Goal: Transaction & Acquisition: Book appointment/travel/reservation

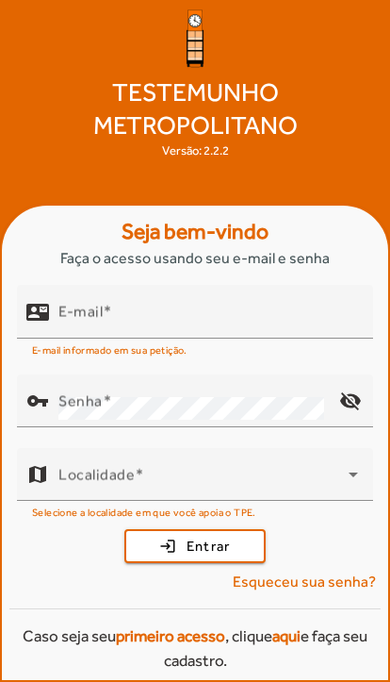
click at [268, 338] on div "E-mail" at bounding box center [208, 312] width 300 height 54
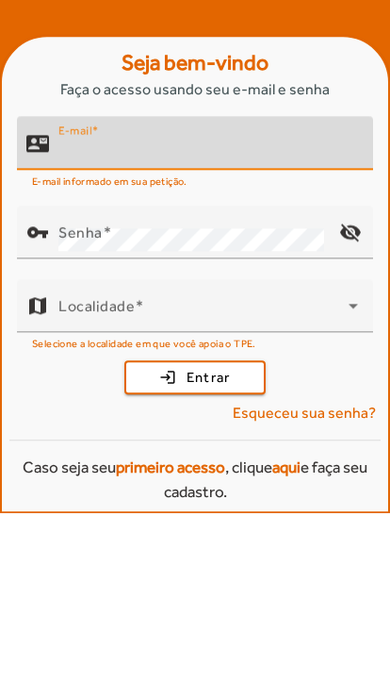
type input "**********"
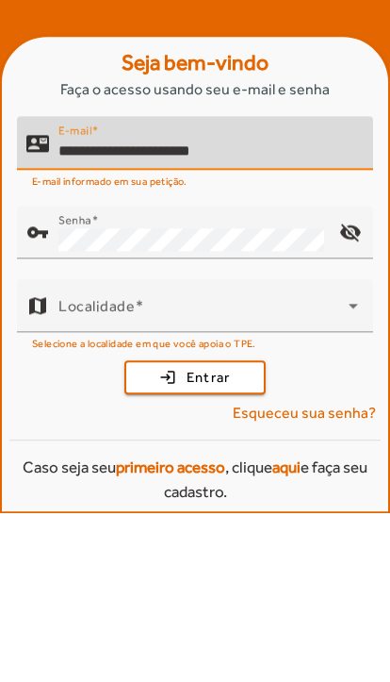
scroll to position [70, 0]
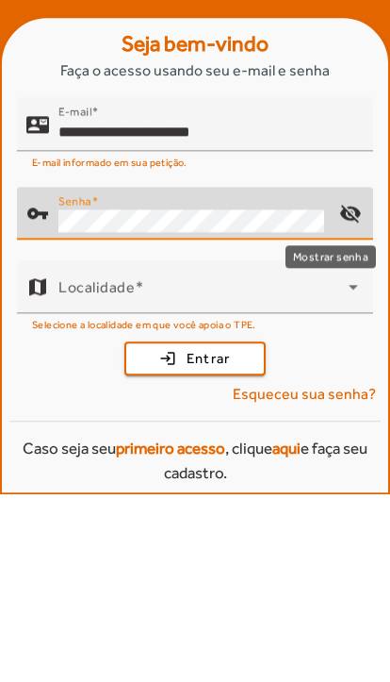
click at [349, 378] on mat-icon "visibility_off" at bounding box center [350, 400] width 45 height 45
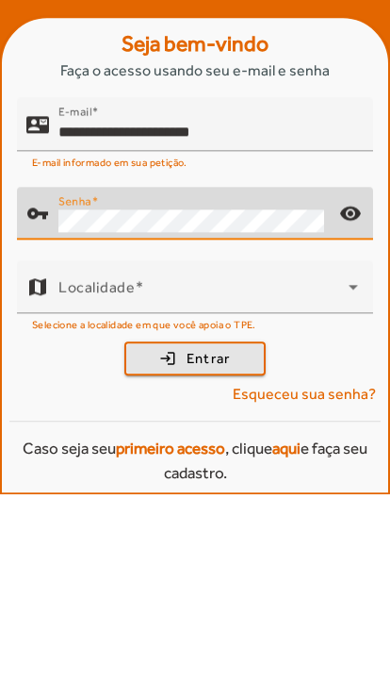
click at [224, 536] on span "Entrar" at bounding box center [209, 547] width 44 height 22
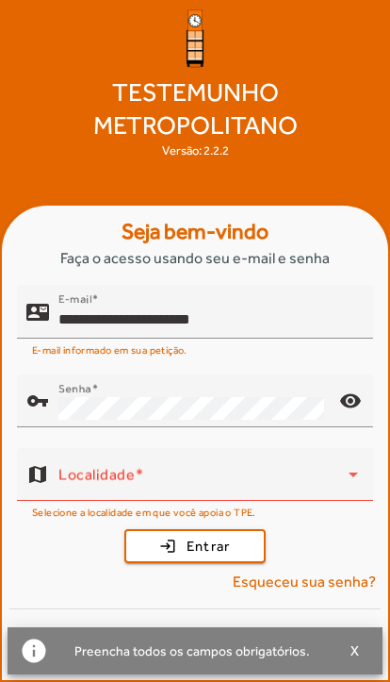
click at [334, 472] on span at bounding box center [203, 481] width 290 height 23
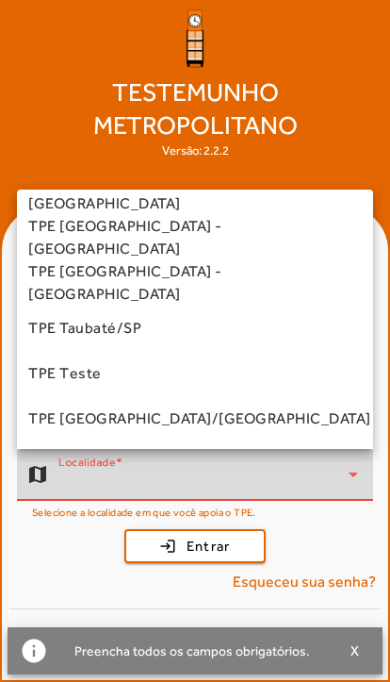
scroll to position [525, 0]
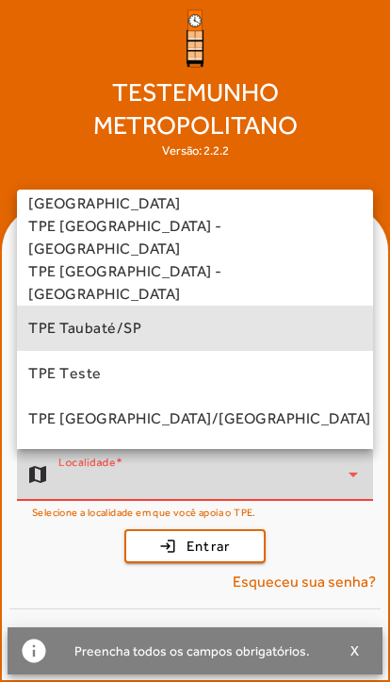
click at [109, 331] on span "TPE Taubaté/SP" at bounding box center [84, 328] width 113 height 23
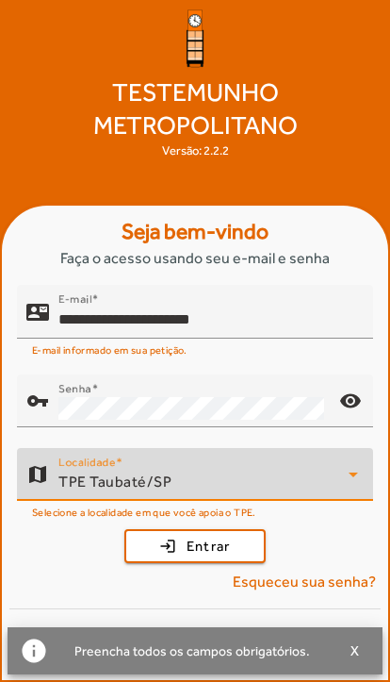
click at [214, 549] on span "Entrar" at bounding box center [209, 547] width 44 height 22
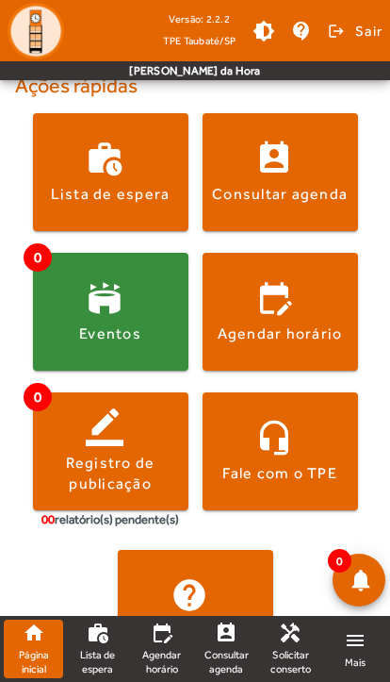
scroll to position [397, 0]
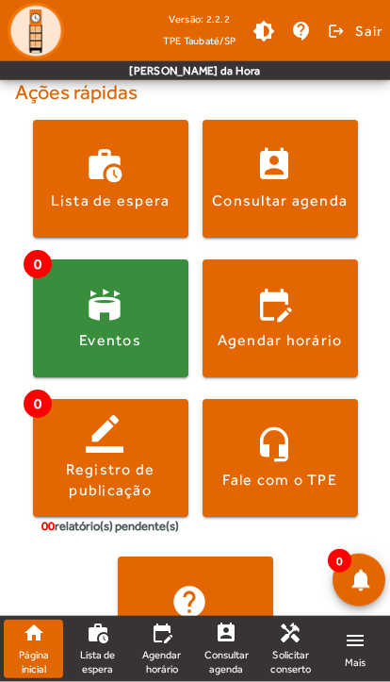
click at [239, 653] on span "Consultar agenda" at bounding box center [226, 661] width 44 height 27
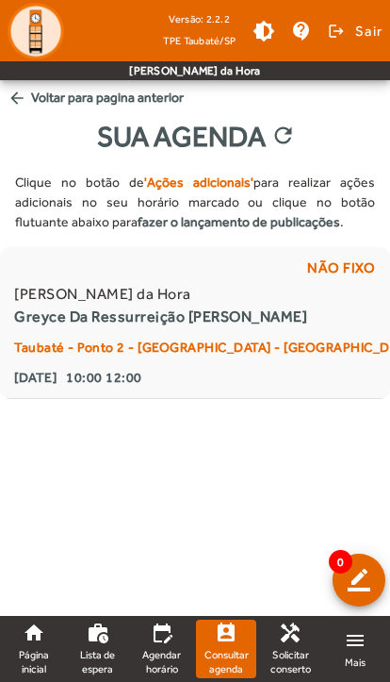
click at [352, 656] on span "Mais" at bounding box center [355, 662] width 21 height 14
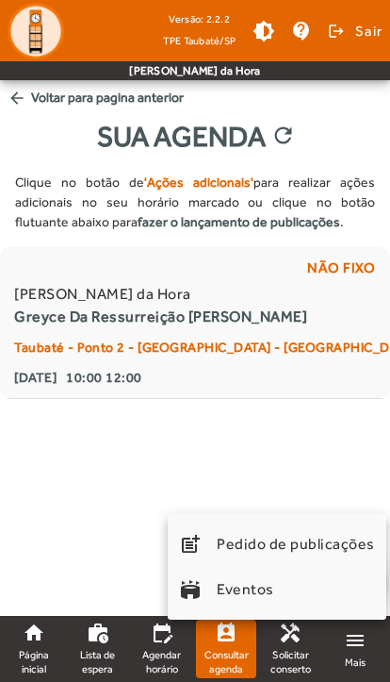
click at [342, 441] on div at bounding box center [195, 341] width 390 height 682
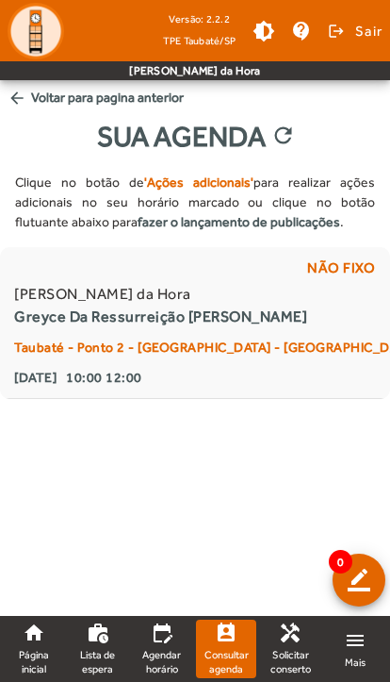
click at [31, 651] on span "Página inicial" at bounding box center [33, 661] width 44 height 27
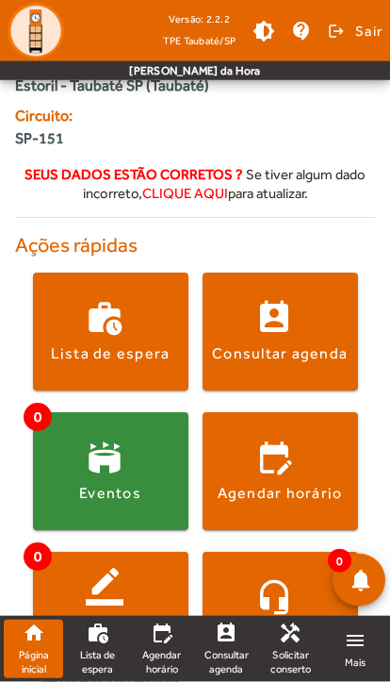
scroll to position [247, 0]
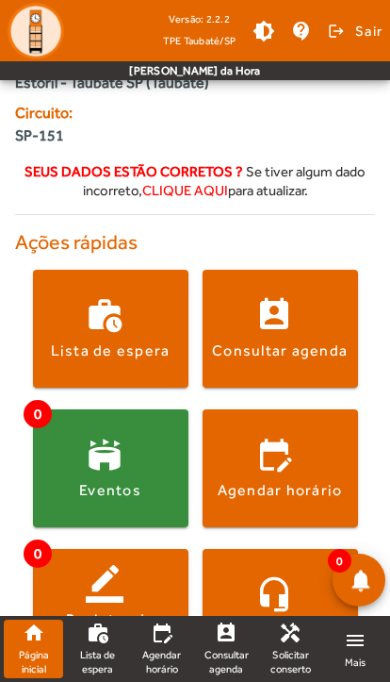
click at [285, 340] on div "Consultar agenda" at bounding box center [280, 350] width 136 height 21
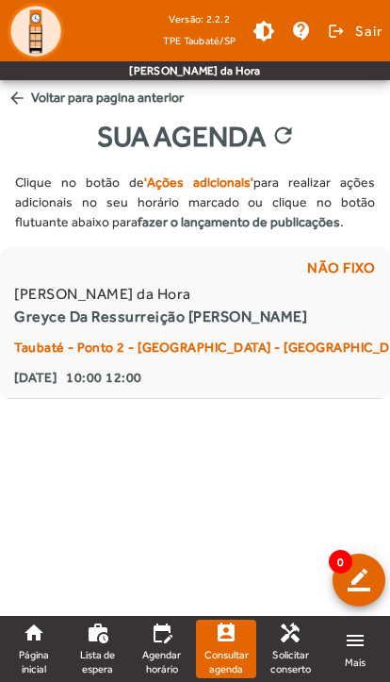
click at [199, 179] on strong "'Ações adicionais'" at bounding box center [198, 181] width 109 height 15
click at [158, 646] on link "edit_calendar Agendar horário" at bounding box center [161, 648] width 59 height 58
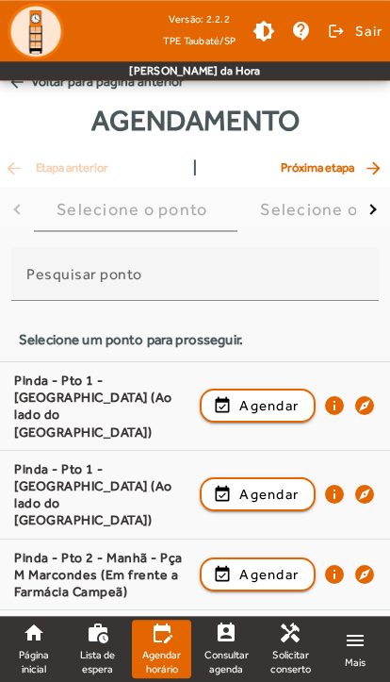
scroll to position [15, 0]
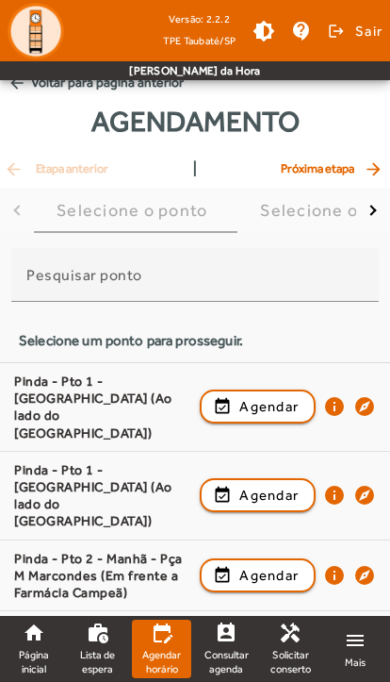
click at [177, 213] on div "Selecione o ponto" at bounding box center [136, 210] width 158 height 19
click at [154, 276] on input "Pesquisar ponto" at bounding box center [195, 283] width 338 height 23
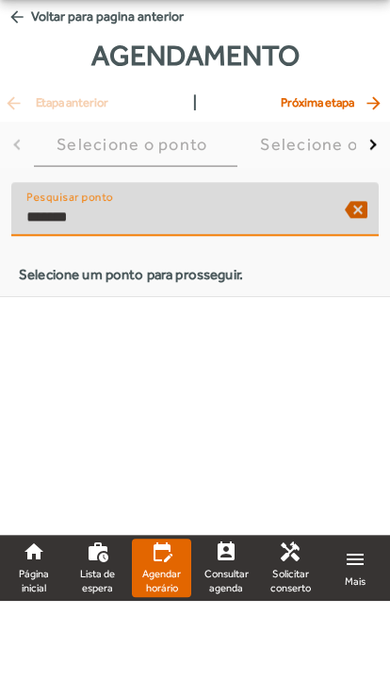
scroll to position [0, 0]
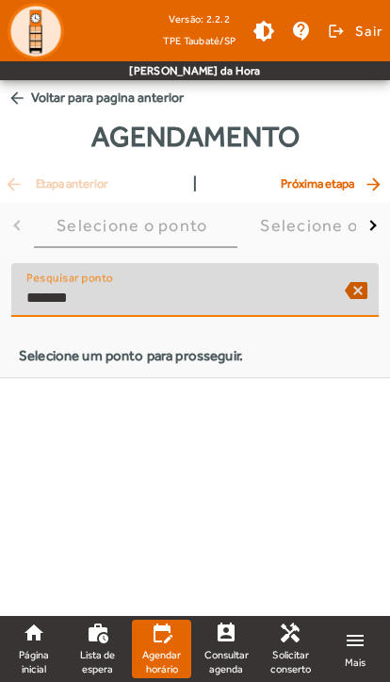
type input "******"
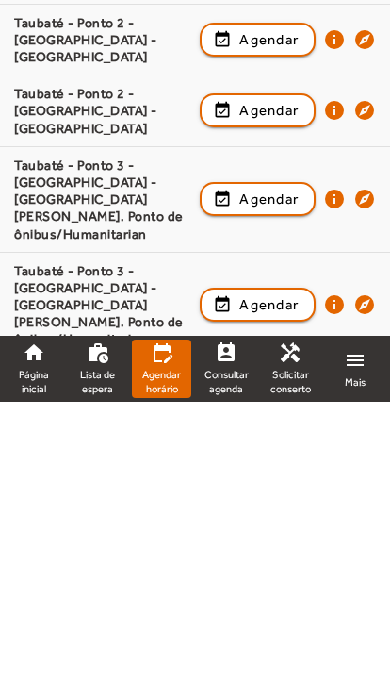
scroll to position [1243, 0]
click at [226, 648] on span "Consultar agenda" at bounding box center [226, 661] width 44 height 27
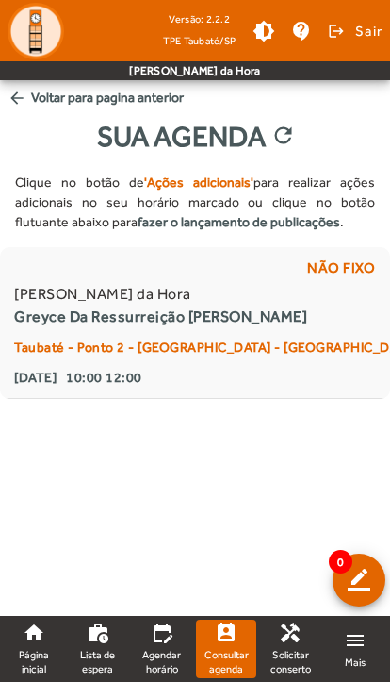
click at [353, 656] on span "Mais" at bounding box center [355, 662] width 21 height 14
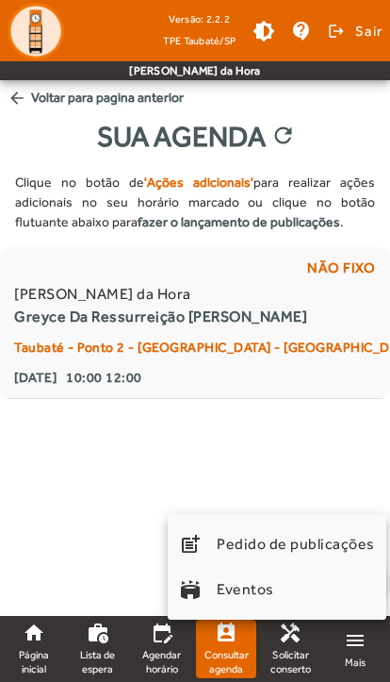
click at [57, 482] on div at bounding box center [195, 341] width 390 height 682
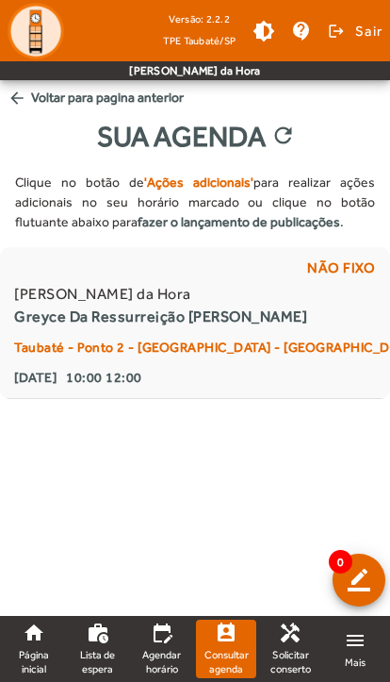
click at [165, 651] on span "Agendar horário" at bounding box center [162, 661] width 44 height 27
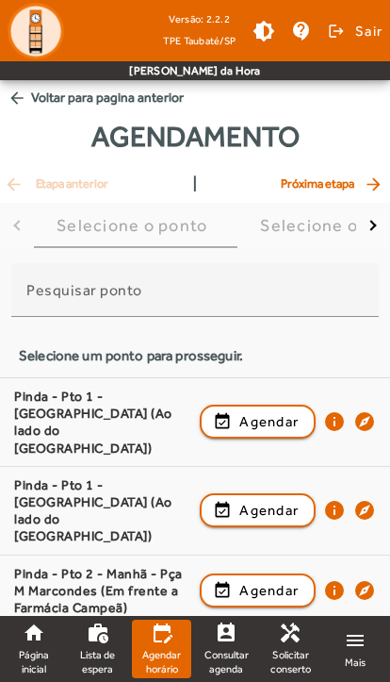
click at [358, 224] on button "button" at bounding box center [373, 225] width 34 height 45
click at [29, 220] on button "button" at bounding box center [17, 225] width 34 height 45
click at [283, 228] on div "Selecione o dia" at bounding box center [327, 225] width 135 height 19
click at [173, 188] on div "arrow_back Etapa anterior | Próxima etapa arrow_forward" at bounding box center [195, 184] width 383 height 23
click at [238, 175] on div "arrow_back Etapa anterior | Próxima etapa arrow_forward" at bounding box center [195, 184] width 383 height 23
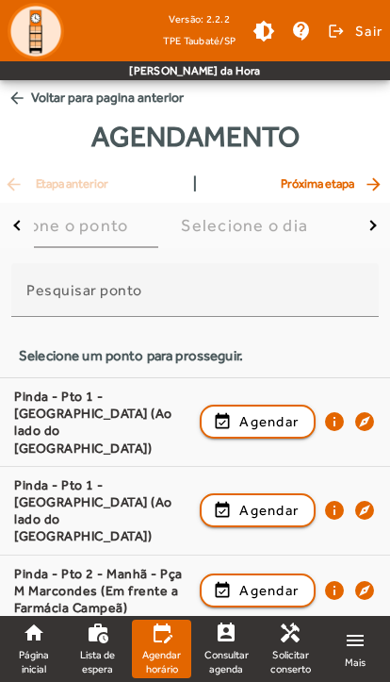
click at [269, 232] on div "Selecione o dia" at bounding box center [248, 225] width 135 height 19
click at [273, 217] on div "Selecione o dia" at bounding box center [248, 225] width 135 height 19
click at [276, 220] on div "Selecione o dia" at bounding box center [248, 225] width 135 height 19
click at [74, 225] on div "Selecione o ponto" at bounding box center [56, 225] width 158 height 19
click at [191, 227] on div "Selecione o ponto" at bounding box center [136, 225] width 158 height 19
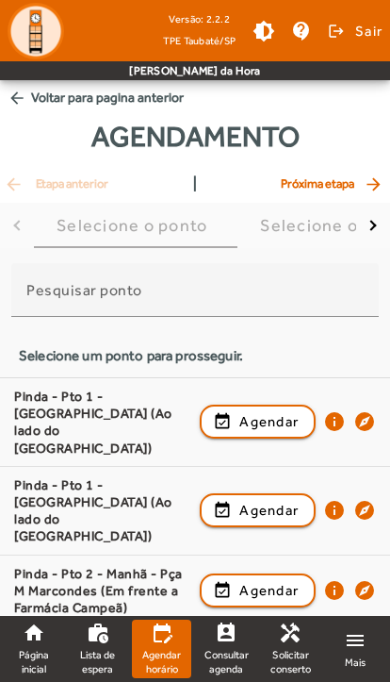
click at [151, 291] on input "Pesquisar ponto" at bounding box center [195, 298] width 338 height 23
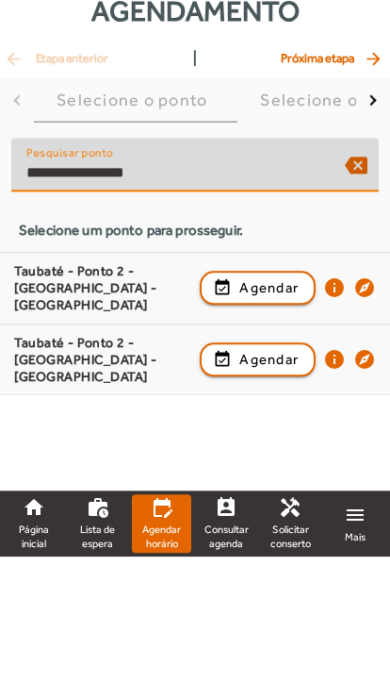
type input "**********"
click at [77, 387] on div "Taubaté - Ponto 2 - [GEOGRAPHIC_DATA] - [GEOGRAPHIC_DATA]" at bounding box center [102, 413] width 176 height 52
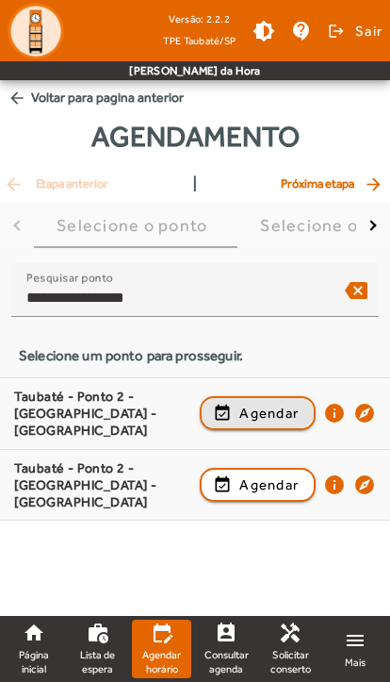
click at [287, 408] on span "Agendar" at bounding box center [268, 413] width 59 height 23
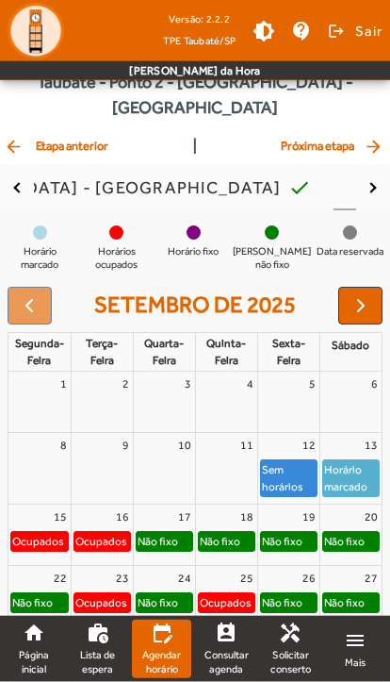
scroll to position [109, 0]
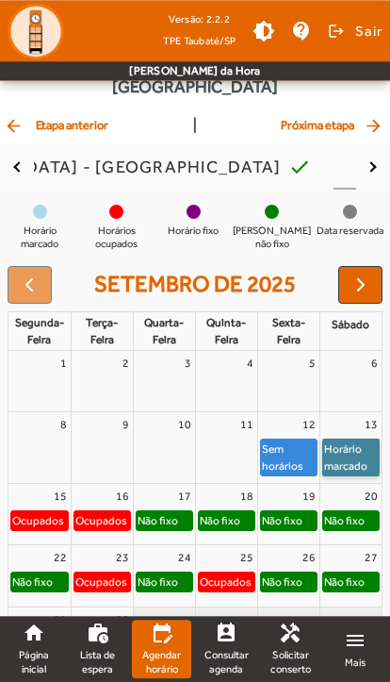
click at [344, 438] on link "Horário marcado" at bounding box center [351, 457] width 58 height 38
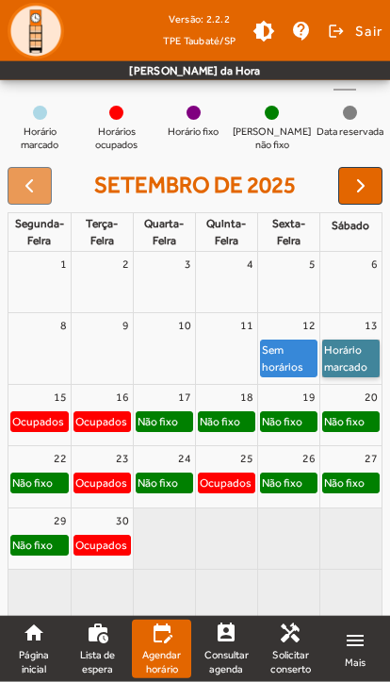
scroll to position [209, 0]
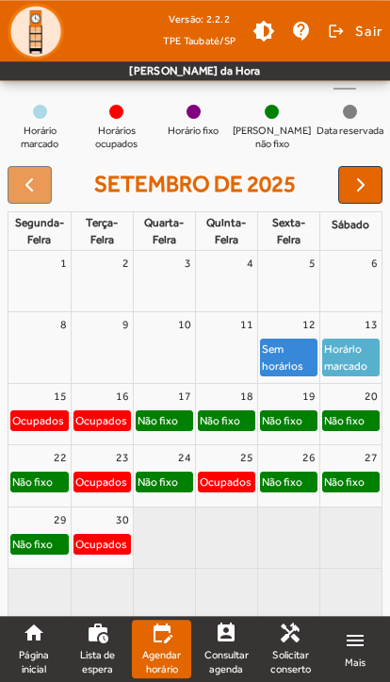
click at [342, 166] on button "button" at bounding box center [360, 185] width 44 height 38
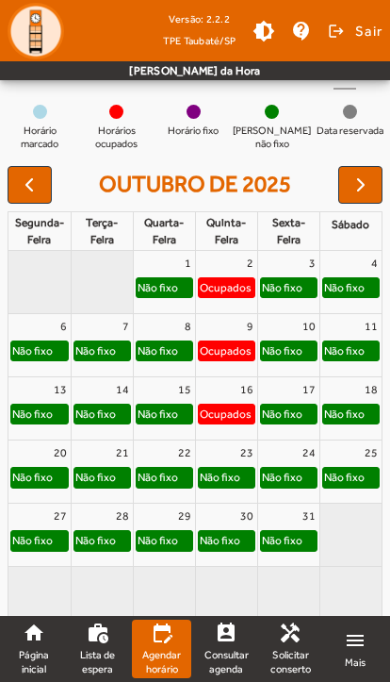
click at [30, 173] on span "button" at bounding box center [29, 184] width 23 height 23
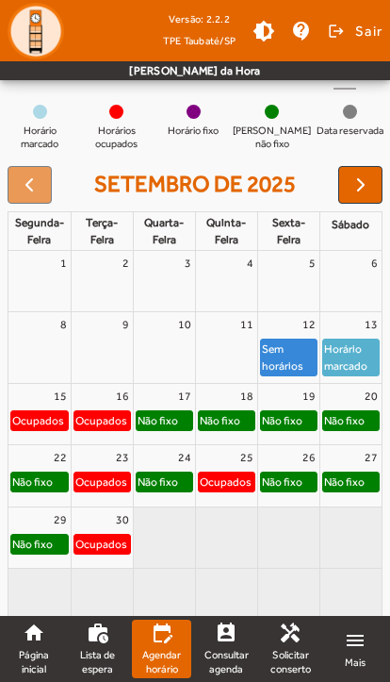
click at [358, 173] on button "button" at bounding box center [360, 185] width 44 height 38
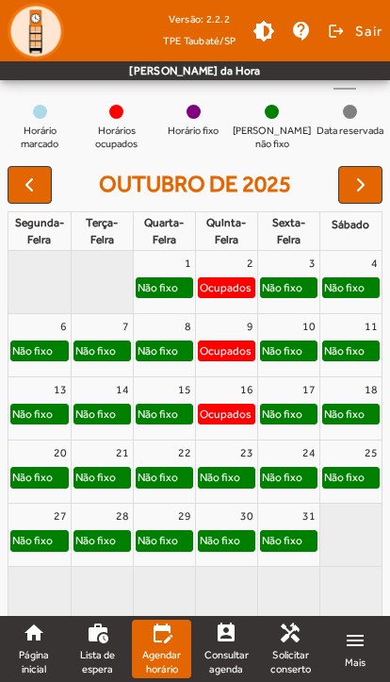
click at [33, 173] on span "button" at bounding box center [29, 184] width 23 height 23
